Goal: Feedback & Contribution: Submit feedback/report problem

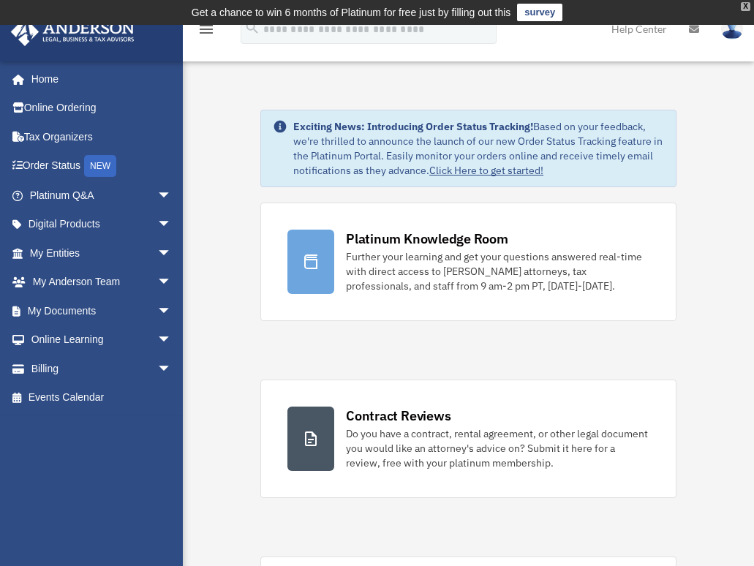
click at [746, 5] on div "X" at bounding box center [746, 6] width 10 height 9
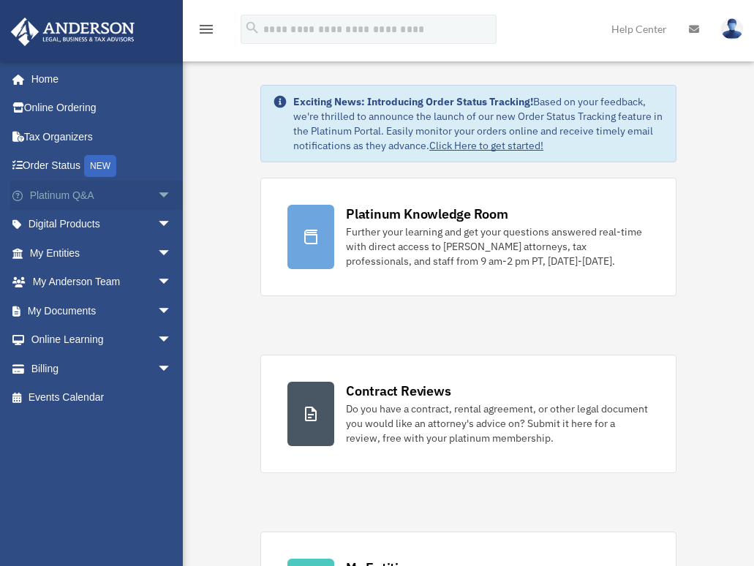
click at [71, 194] on link "Platinum Q&A arrow_drop_down" at bounding box center [101, 195] width 183 height 29
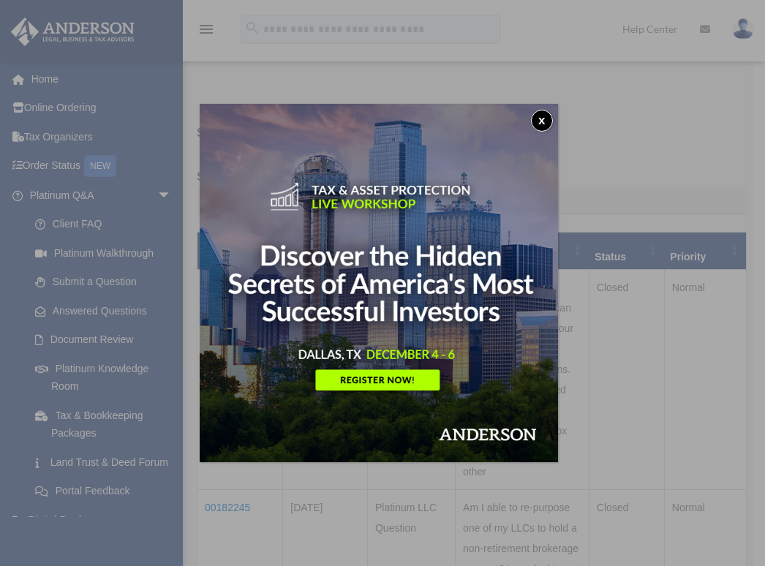
click at [542, 121] on button "x" at bounding box center [542, 121] width 22 height 22
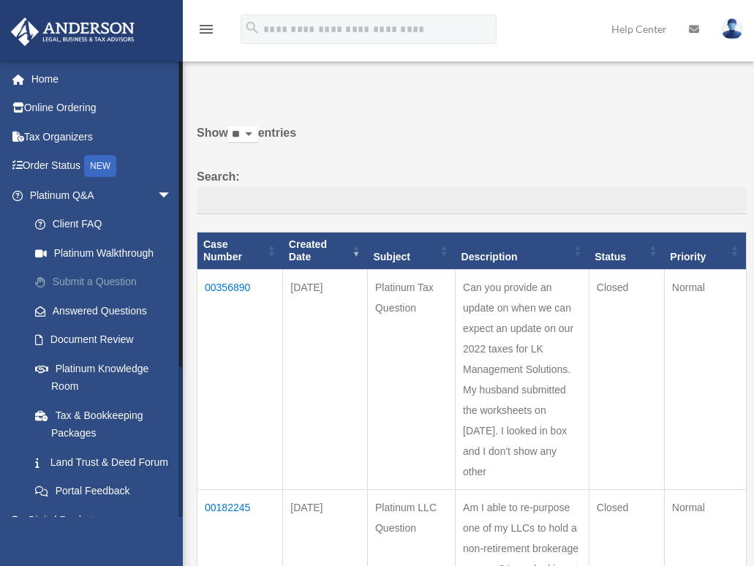
click at [105, 279] on link "Submit a Question" at bounding box center [106, 282] width 173 height 29
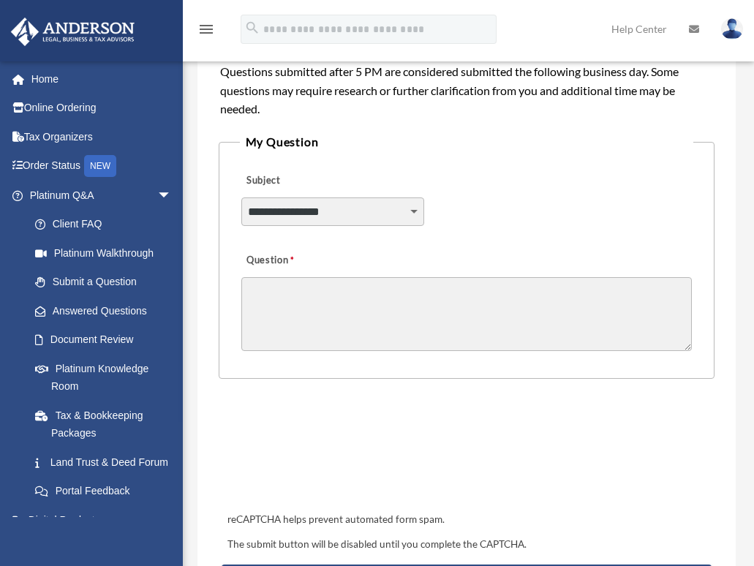
scroll to position [329, 0]
click at [412, 224] on select "**********" at bounding box center [332, 211] width 183 height 28
select select "******"
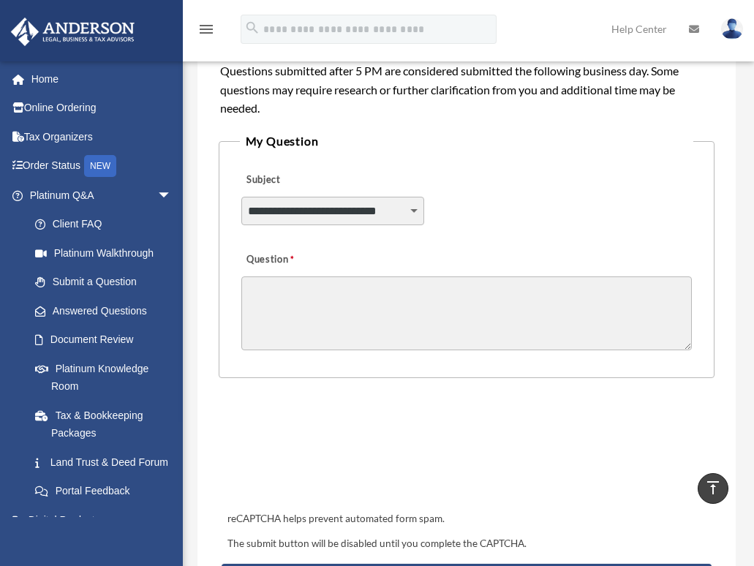
click at [241, 216] on select "**********" at bounding box center [332, 211] width 183 height 28
click at [358, 323] on textarea "Question" at bounding box center [466, 313] width 451 height 74
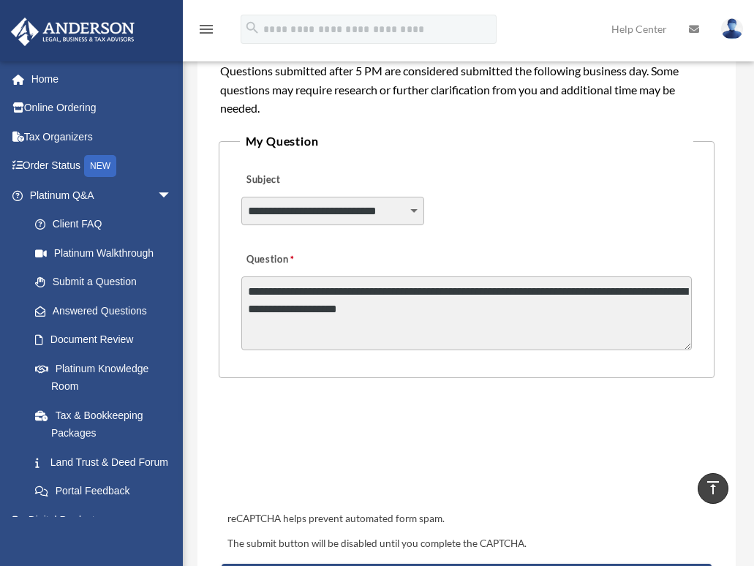
click at [514, 334] on textarea "**********" at bounding box center [466, 313] width 451 height 74
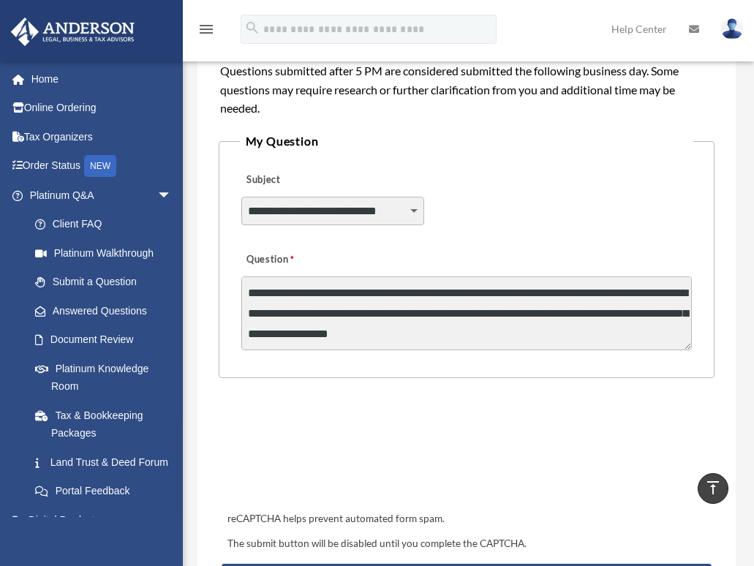
click at [308, 408] on form "**********" at bounding box center [466, 203] width 495 height 810
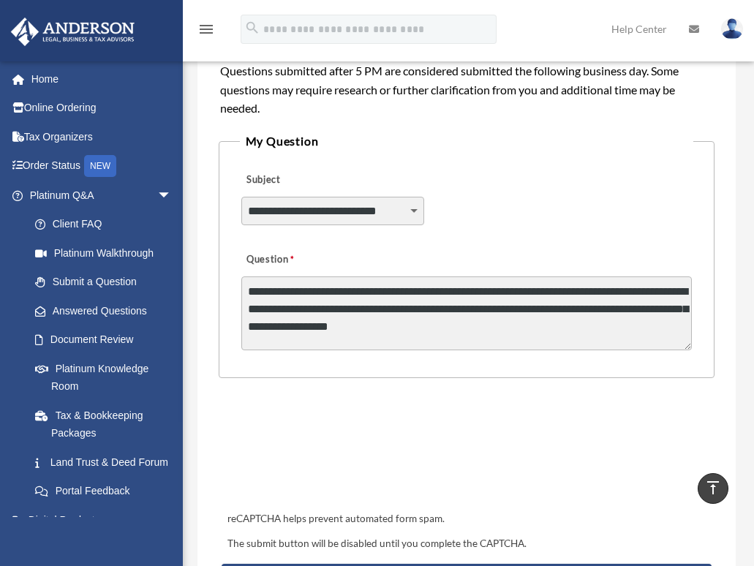
click at [488, 338] on textarea "**********" at bounding box center [466, 313] width 451 height 74
type textarea "**********"
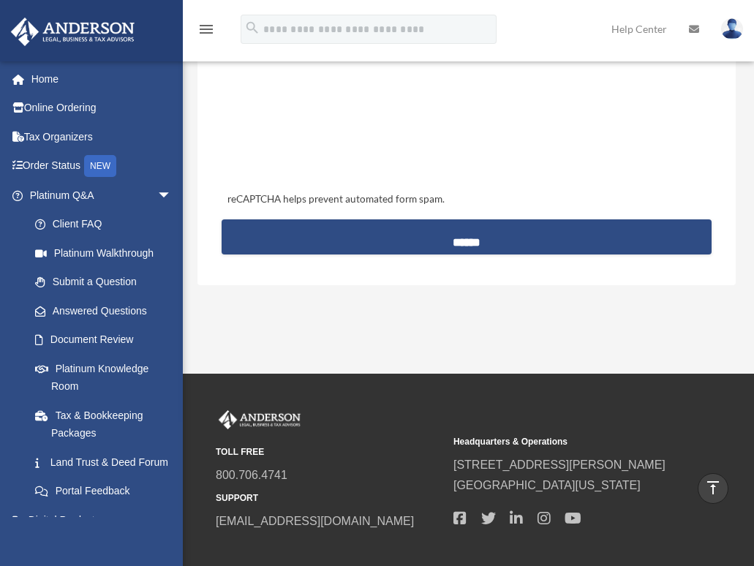
scroll to position [651, 0]
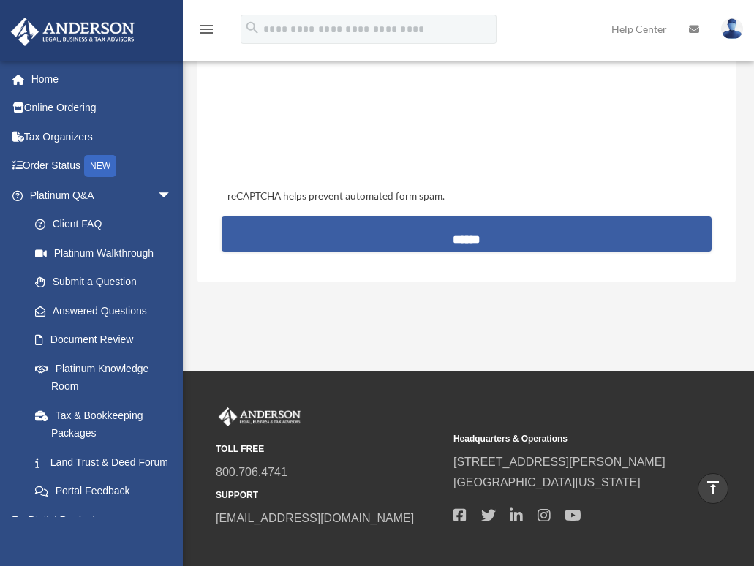
click at [532, 251] on input "******" at bounding box center [465, 233] width 489 height 35
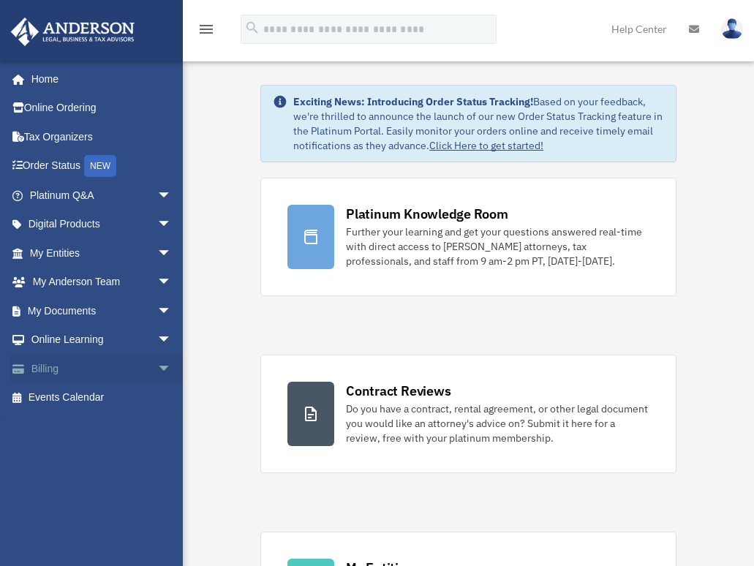
click at [86, 373] on link "Billing arrow_drop_down" at bounding box center [101, 368] width 183 height 29
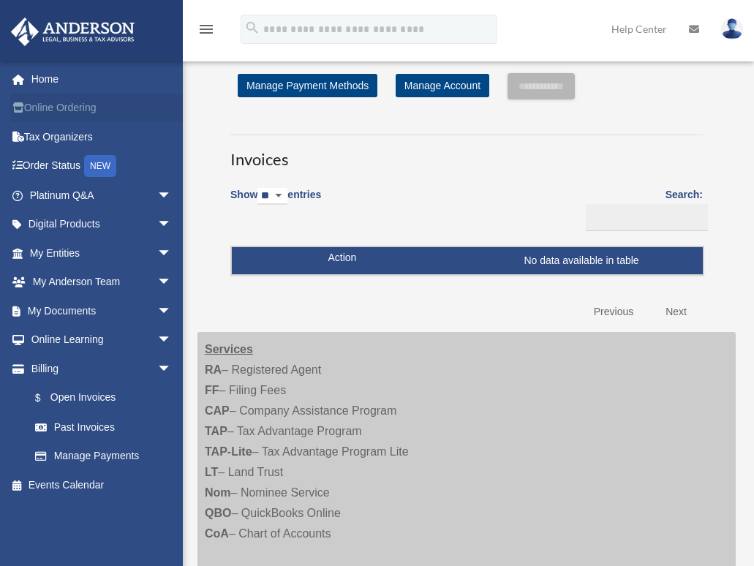
click at [90, 112] on link "Online Ordering" at bounding box center [101, 108] width 183 height 29
click at [96, 253] on link "My Entities arrow_drop_down" at bounding box center [101, 252] width 183 height 29
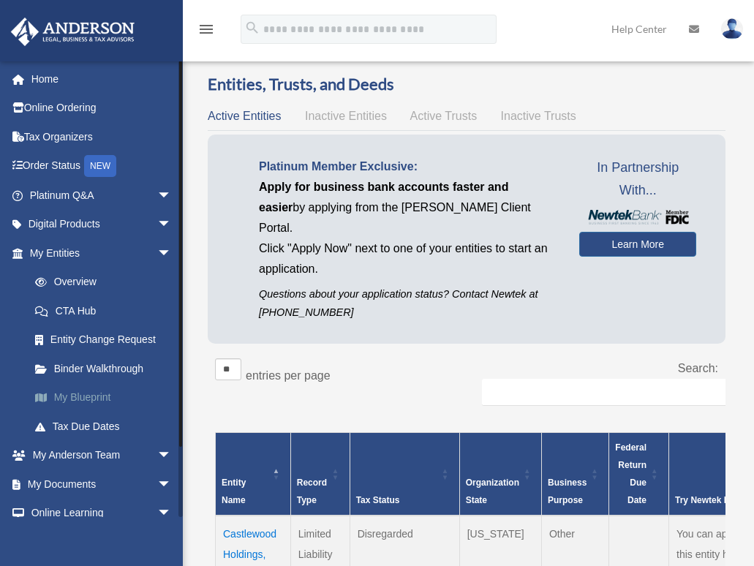
click at [105, 395] on link "My Blueprint" at bounding box center [106, 397] width 173 height 29
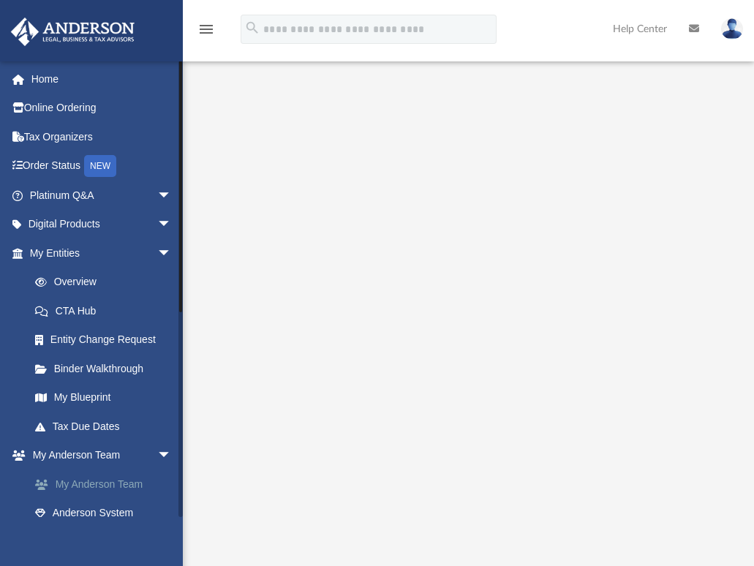
click at [101, 485] on link "My Anderson Team" at bounding box center [106, 483] width 173 height 29
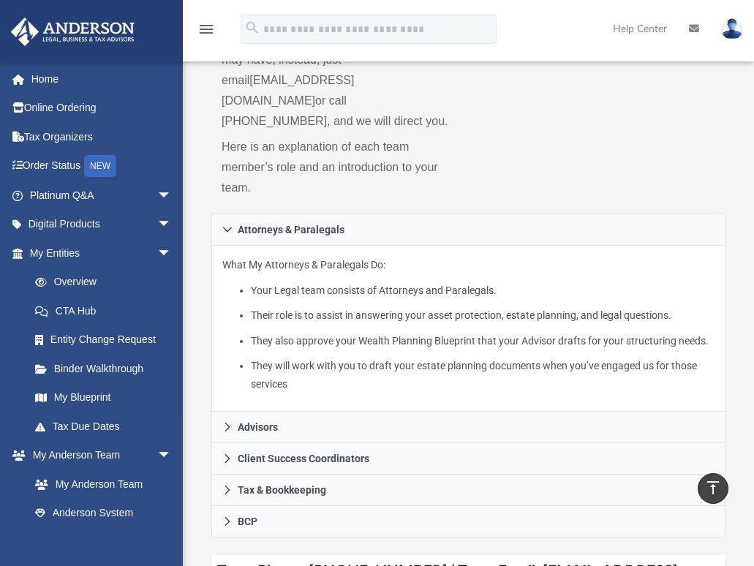
scroll to position [250, 0]
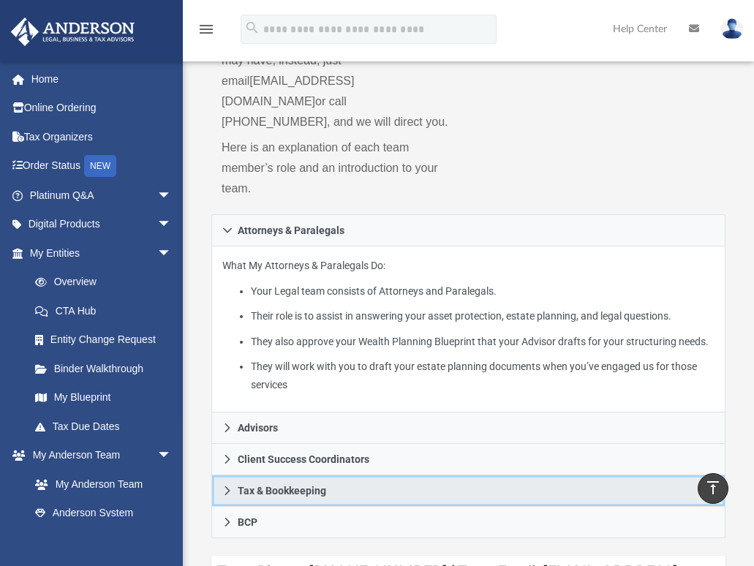
click at [230, 485] on icon at bounding box center [227, 490] width 10 height 10
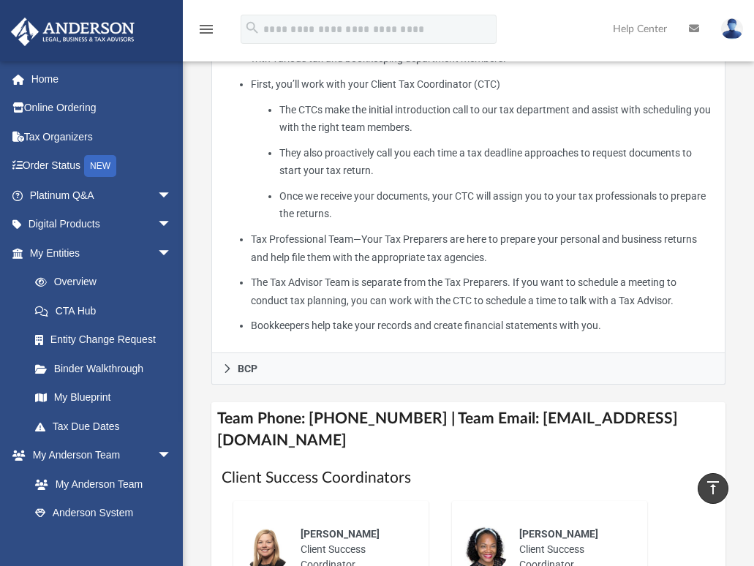
scroll to position [597, 0]
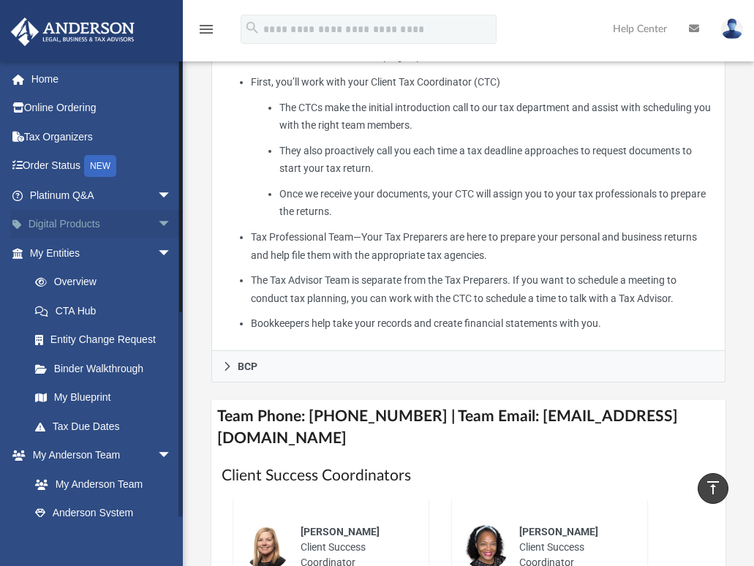
click at [157, 230] on span "arrow_drop_down" at bounding box center [171, 225] width 29 height 30
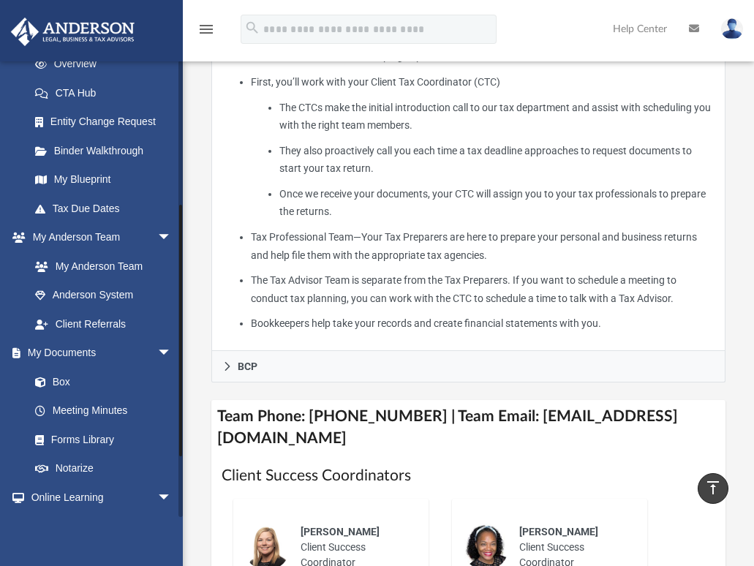
scroll to position [336, 0]
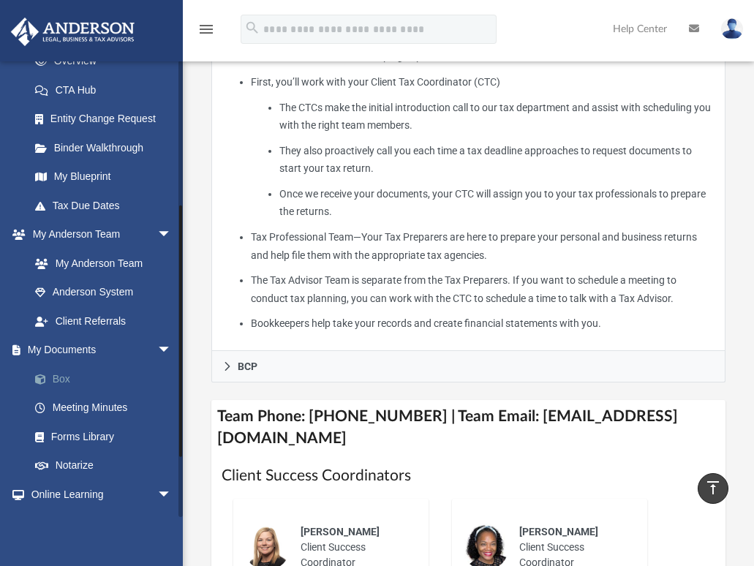
click at [61, 376] on link "Box" at bounding box center [106, 378] width 173 height 29
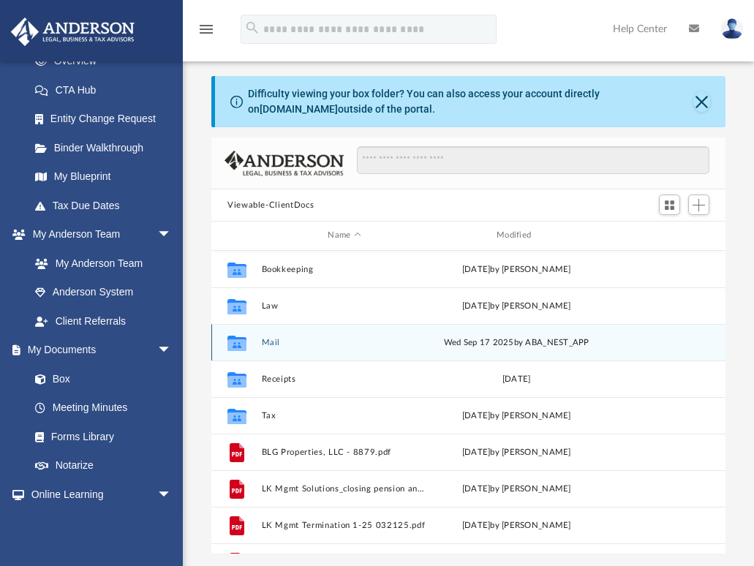
click at [269, 338] on button "Mail" at bounding box center [345, 343] width 166 height 10
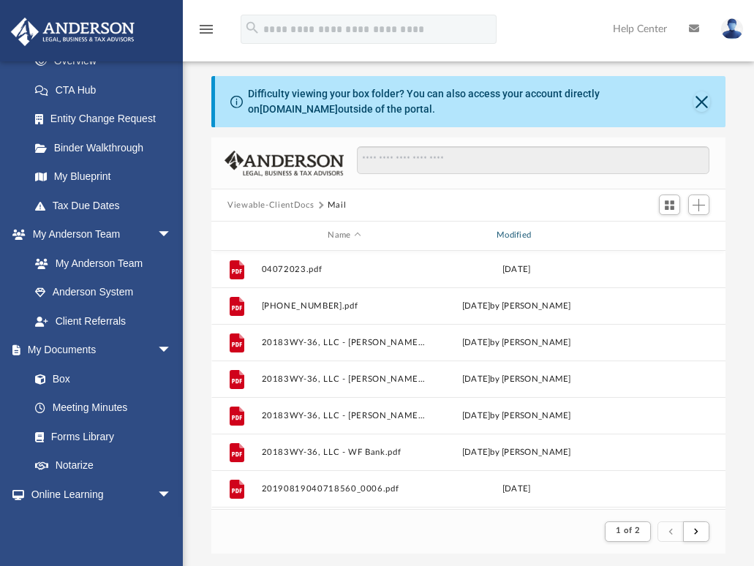
click at [534, 237] on div "Modified" at bounding box center [516, 235] width 166 height 13
click at [265, 206] on button "Viewable-ClientDocs" at bounding box center [270, 205] width 86 height 13
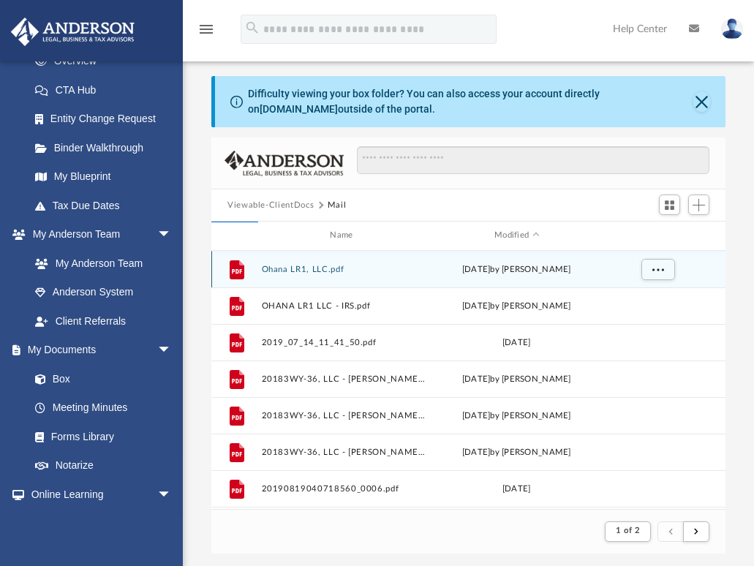
scroll to position [321, 503]
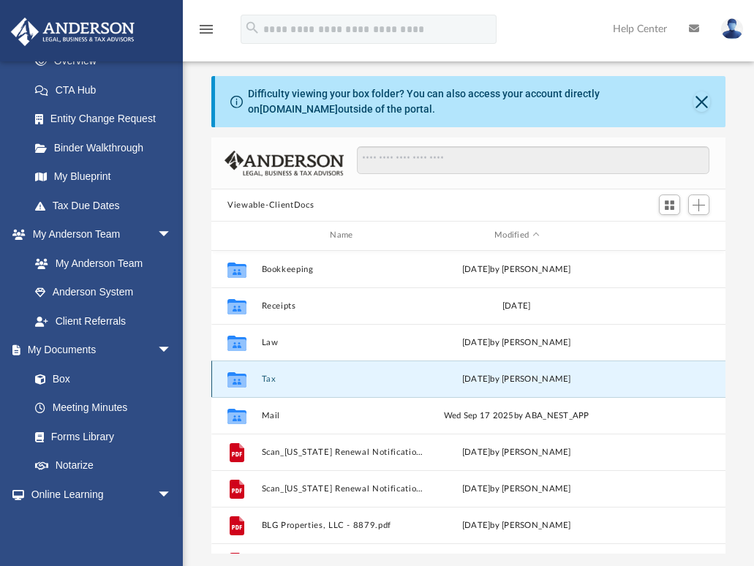
click at [268, 376] on button "Tax" at bounding box center [345, 379] width 166 height 10
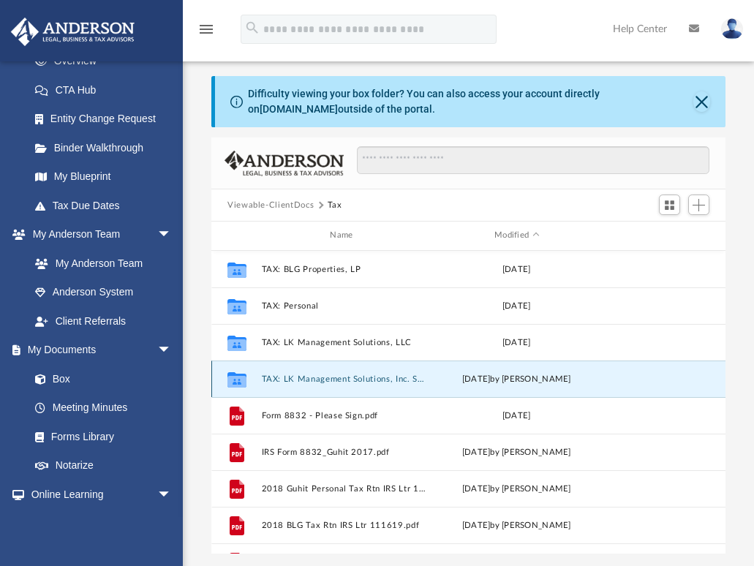
click at [348, 374] on button "TAX: LK Management Solutions, Inc. Solo 401(k)" at bounding box center [345, 379] width 166 height 10
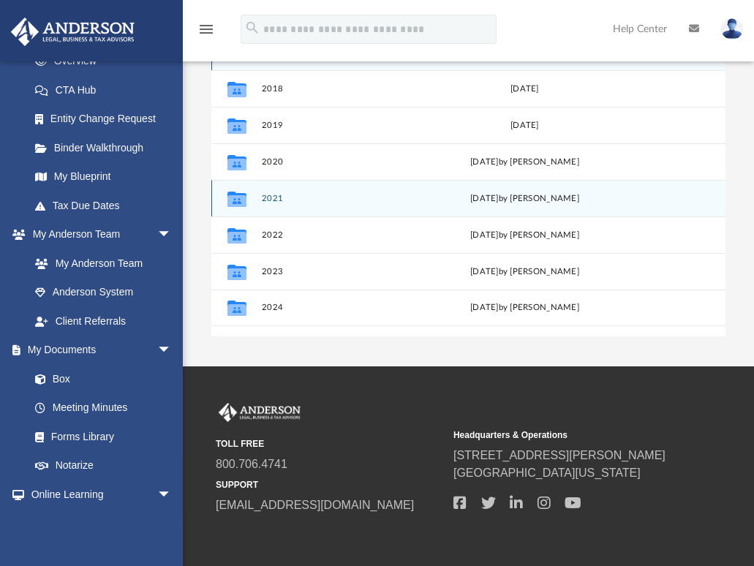
scroll to position [219, 0]
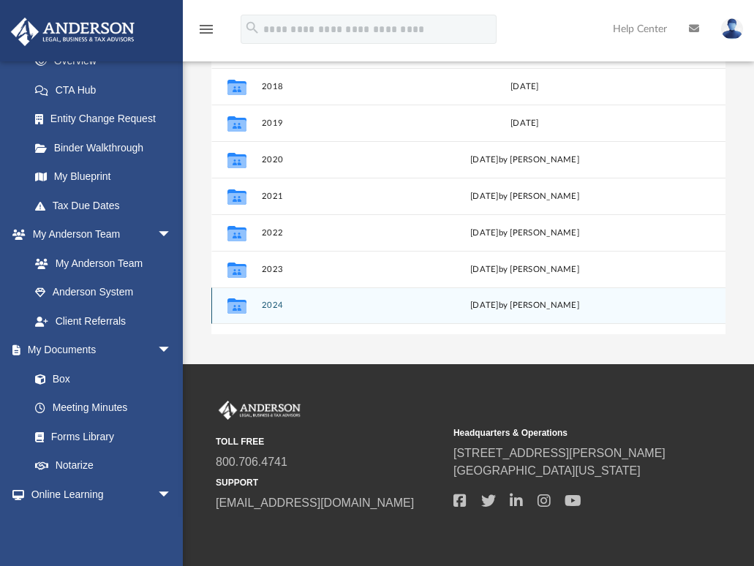
click at [496, 302] on div "[DATE] by [PERSON_NAME]" at bounding box center [524, 305] width 171 height 13
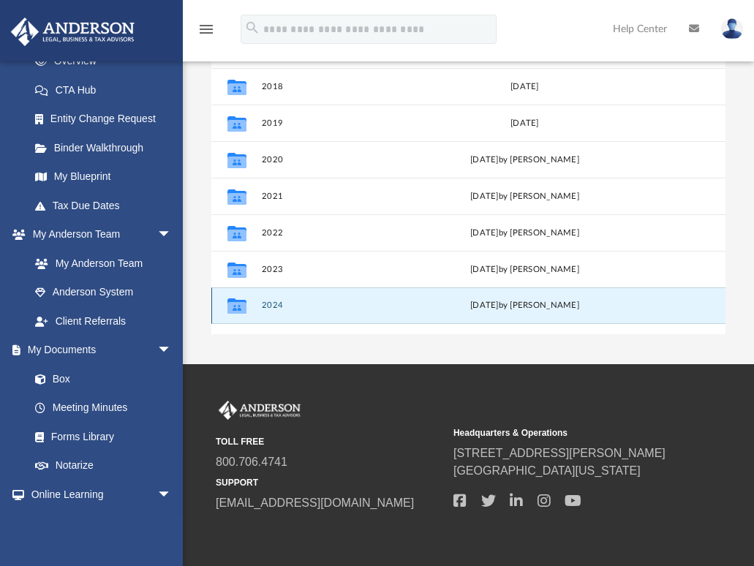
click at [261, 299] on div "Collaborated Folder 2024 [DATE] by [PERSON_NAME]" at bounding box center [468, 305] width 514 height 37
drag, startPoint x: 261, startPoint y: 299, endPoint x: 319, endPoint y: 303, distance: 58.6
click at [319, 303] on button "2024" at bounding box center [347, 305] width 171 height 10
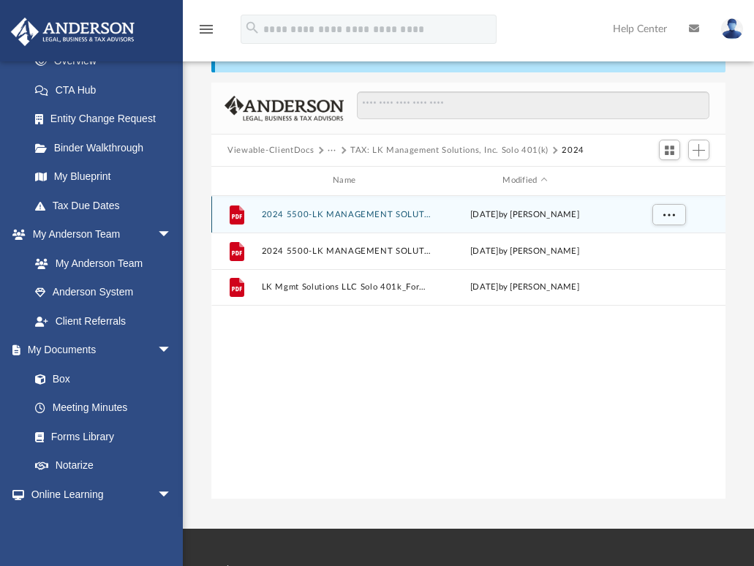
scroll to position [54, 0]
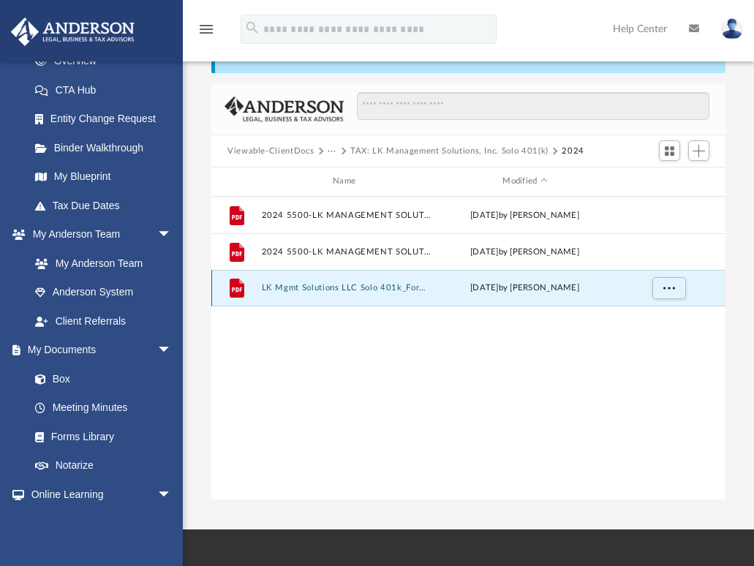
drag, startPoint x: 319, startPoint y: 303, endPoint x: 300, endPoint y: 288, distance: 24.4
click at [300, 288] on button "LK Mgmt Solutions LLC Solo 401k_Form 5500_2025.pdf" at bounding box center [347, 288] width 171 height 10
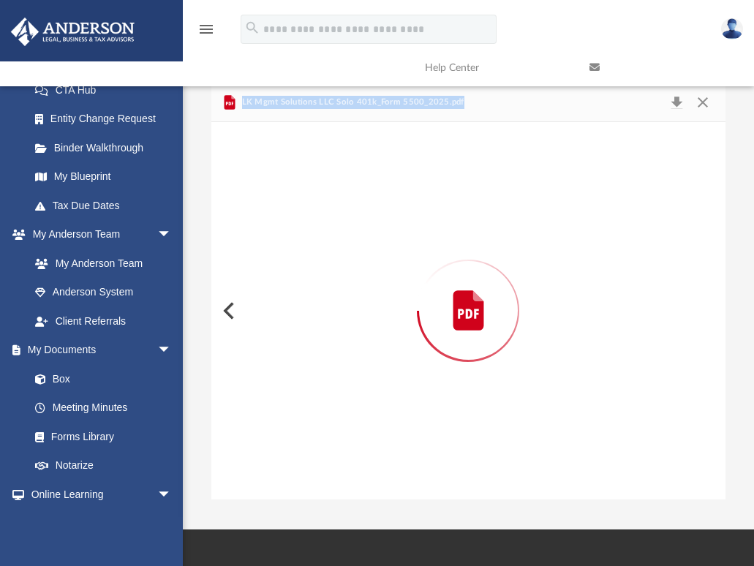
click at [300, 288] on div "Preview" at bounding box center [468, 310] width 514 height 377
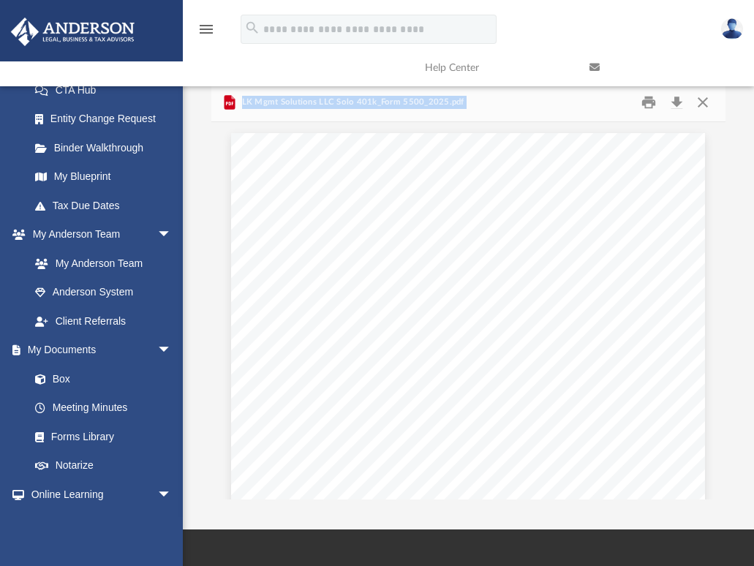
scroll to position [597, 0]
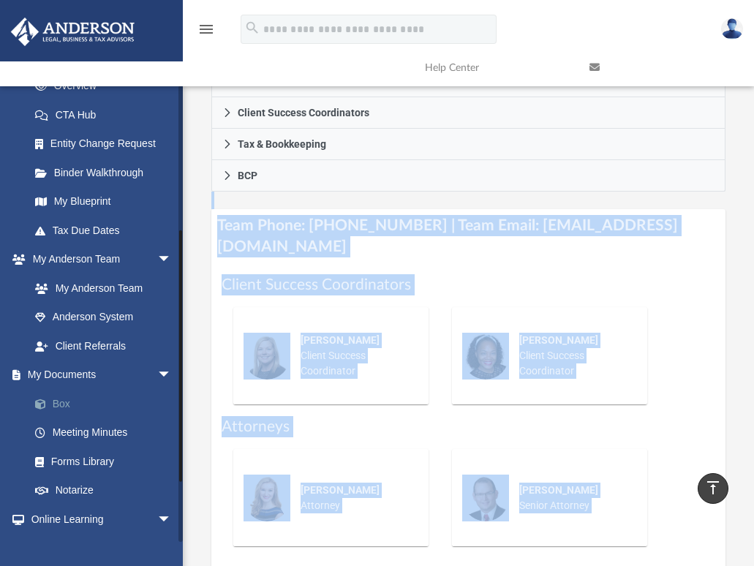
click at [94, 398] on link "Box" at bounding box center [106, 403] width 173 height 29
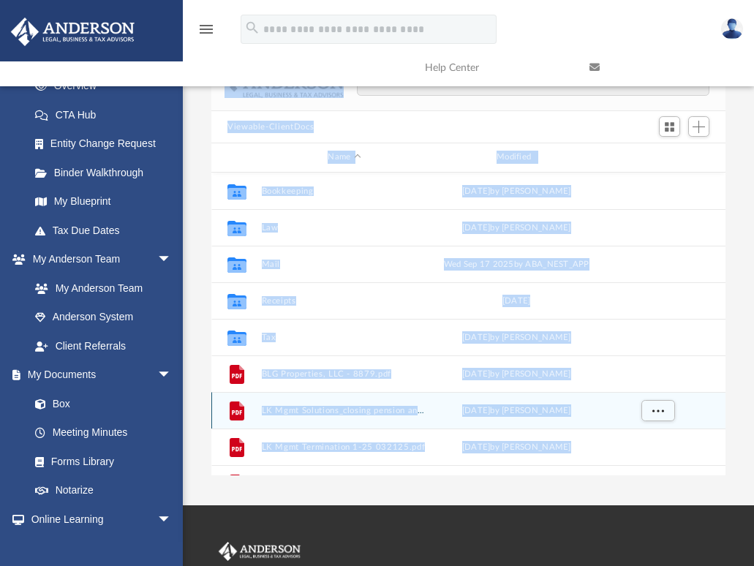
scroll to position [77, 0]
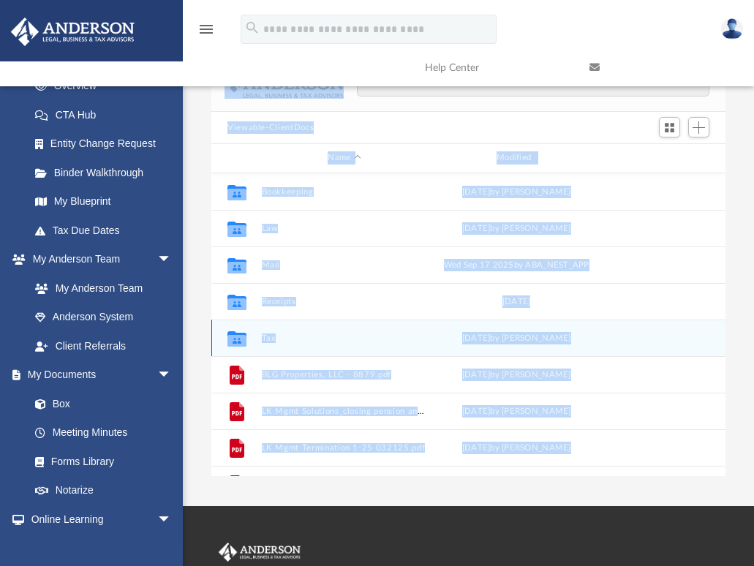
click at [626, 349] on div "Collaborated Folder Tax [DATE] by [PERSON_NAME]" at bounding box center [468, 337] width 514 height 37
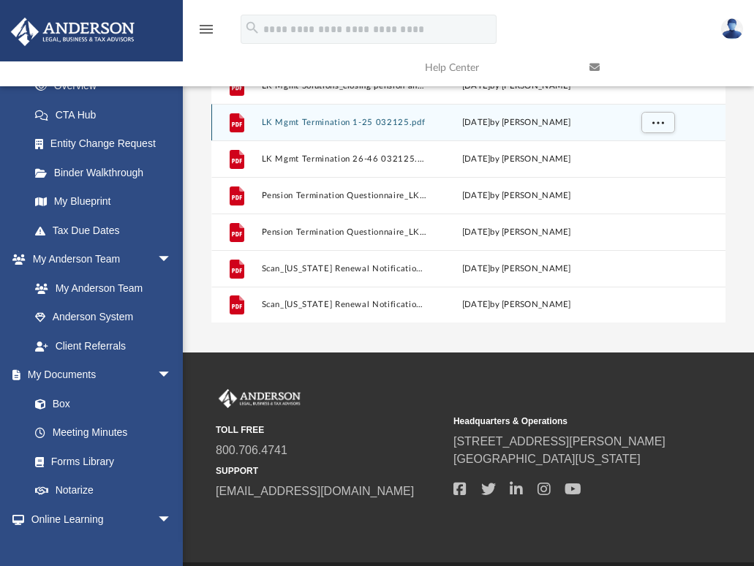
scroll to position [279, 0]
